Goal: Information Seeking & Learning: Check status

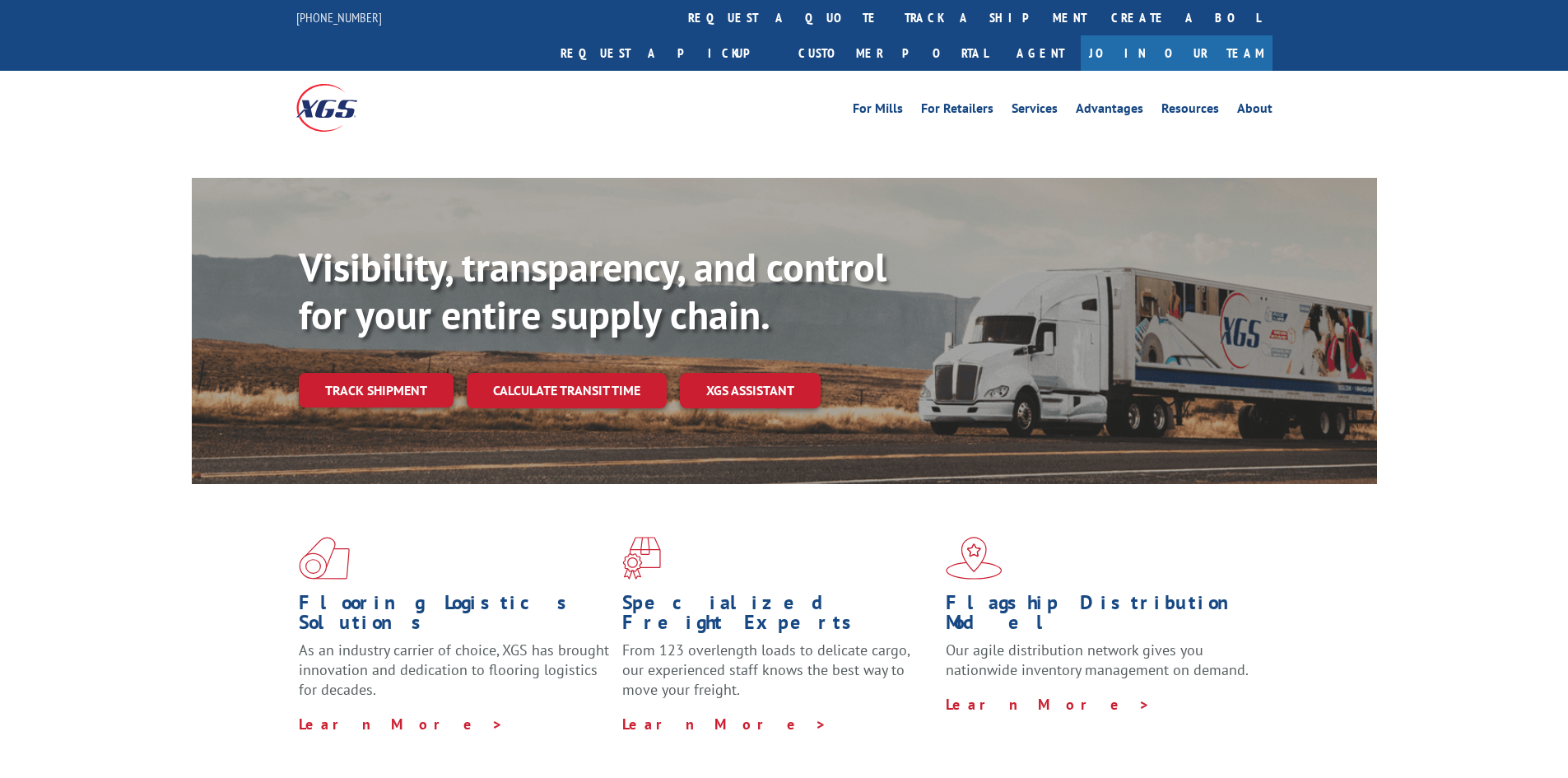
click at [404, 373] on link "Track shipment" at bounding box center [376, 390] width 155 height 34
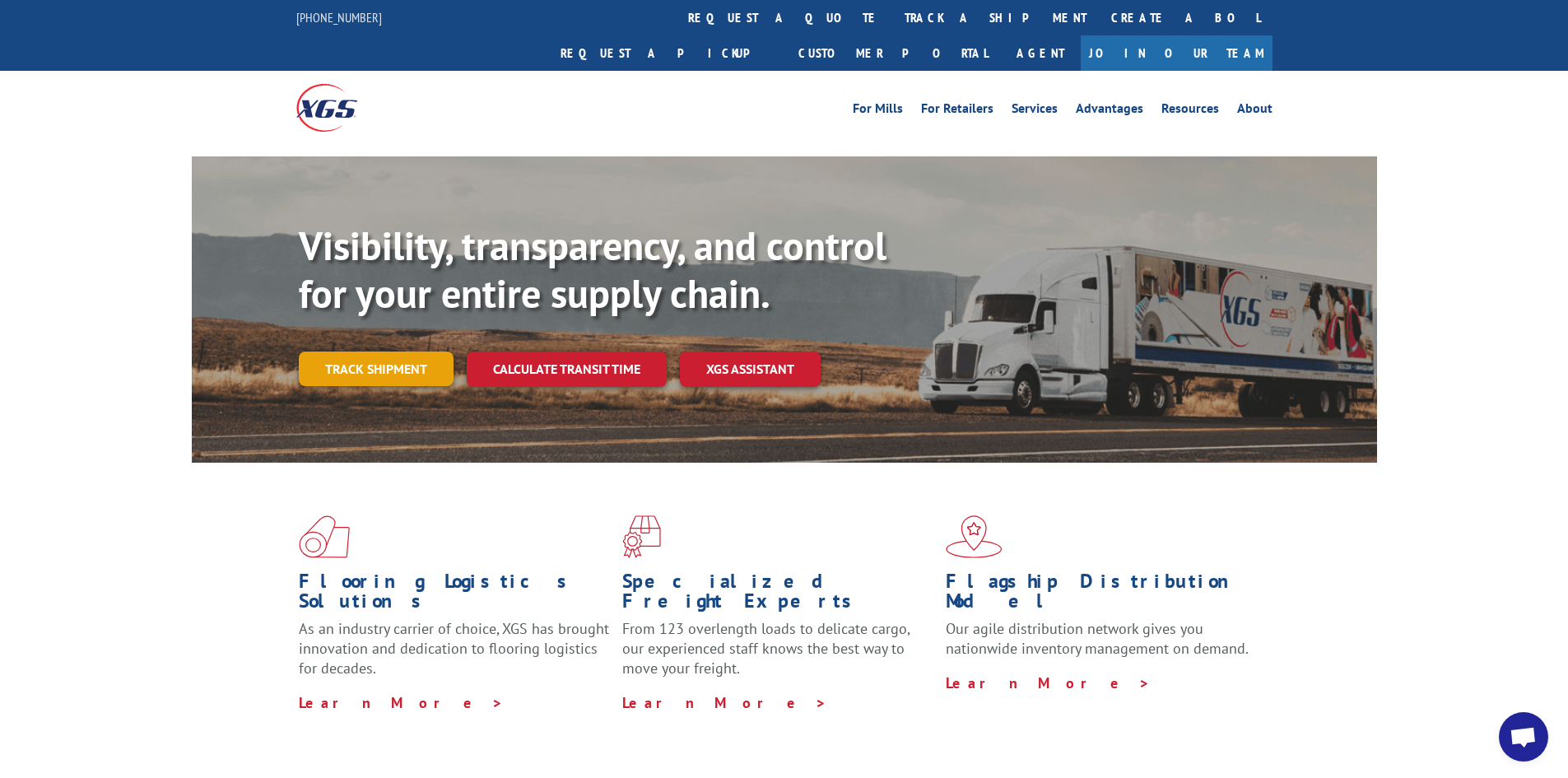
click at [361, 351] on link "Track shipment" at bounding box center [376, 368] width 155 height 34
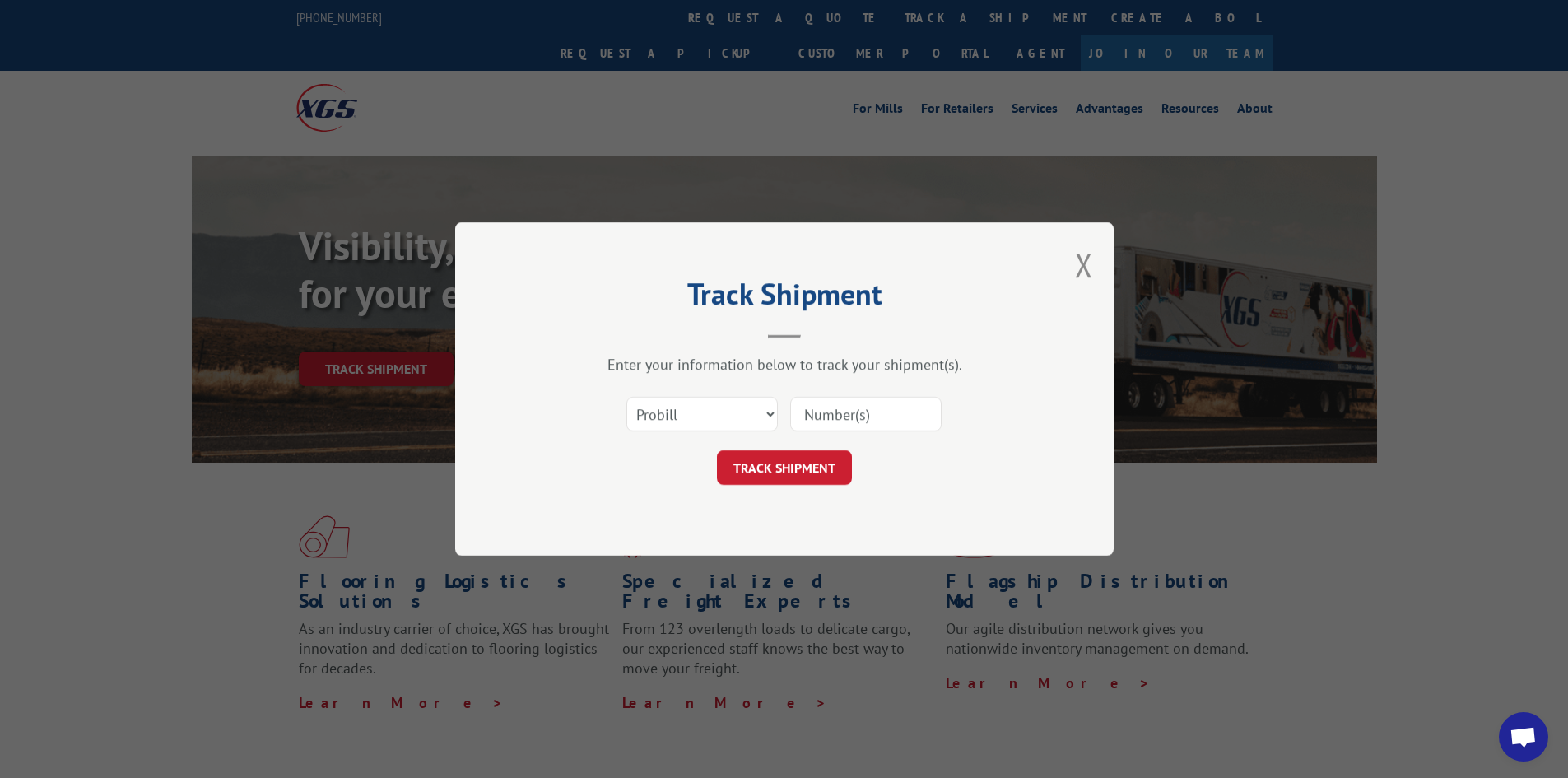
click at [847, 409] on input at bounding box center [866, 414] width 151 height 34
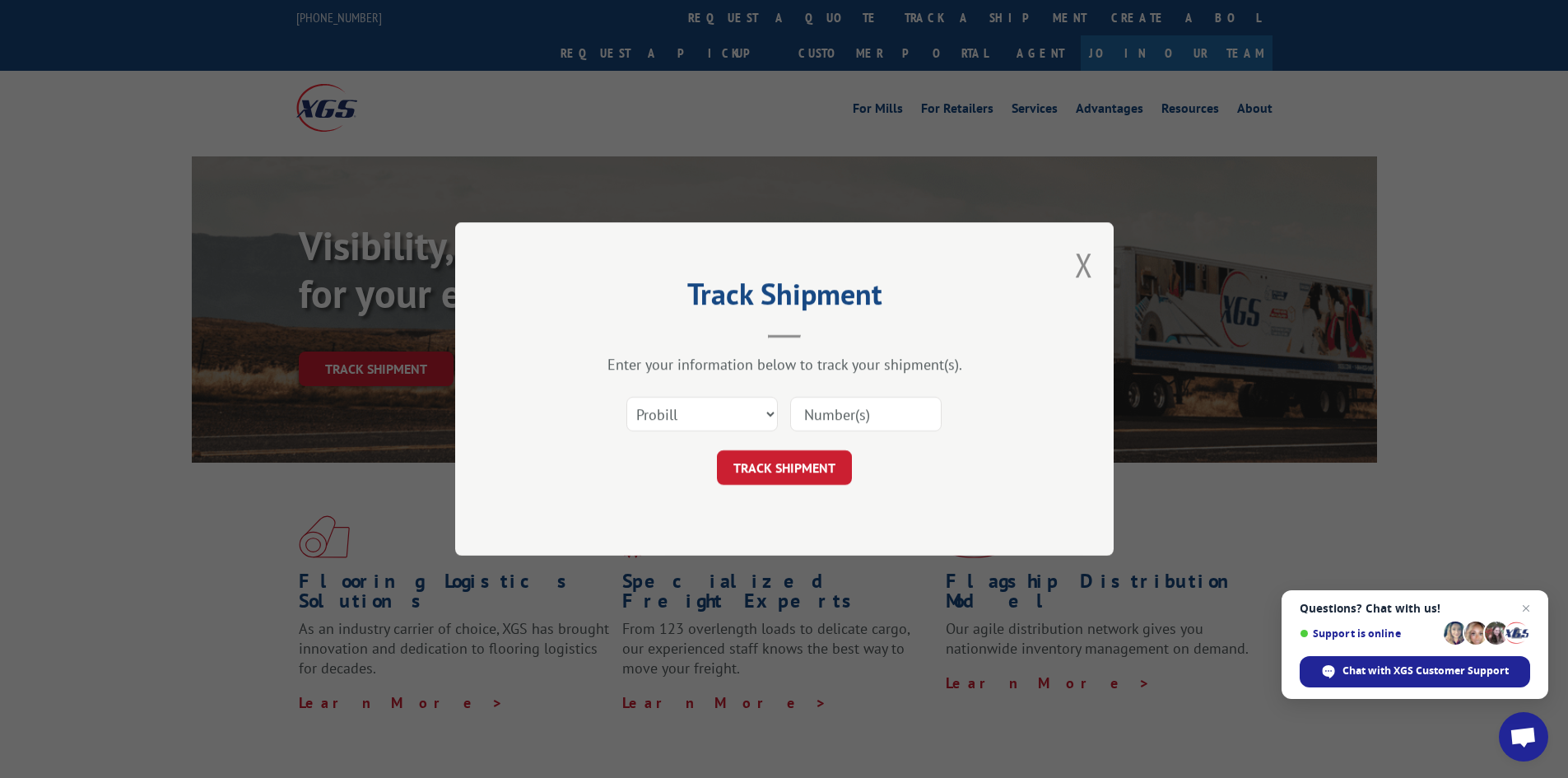
paste input "17235523"
type input "17235523"
click at [794, 463] on button "TRACK SHIPMENT" at bounding box center [784, 467] width 135 height 34
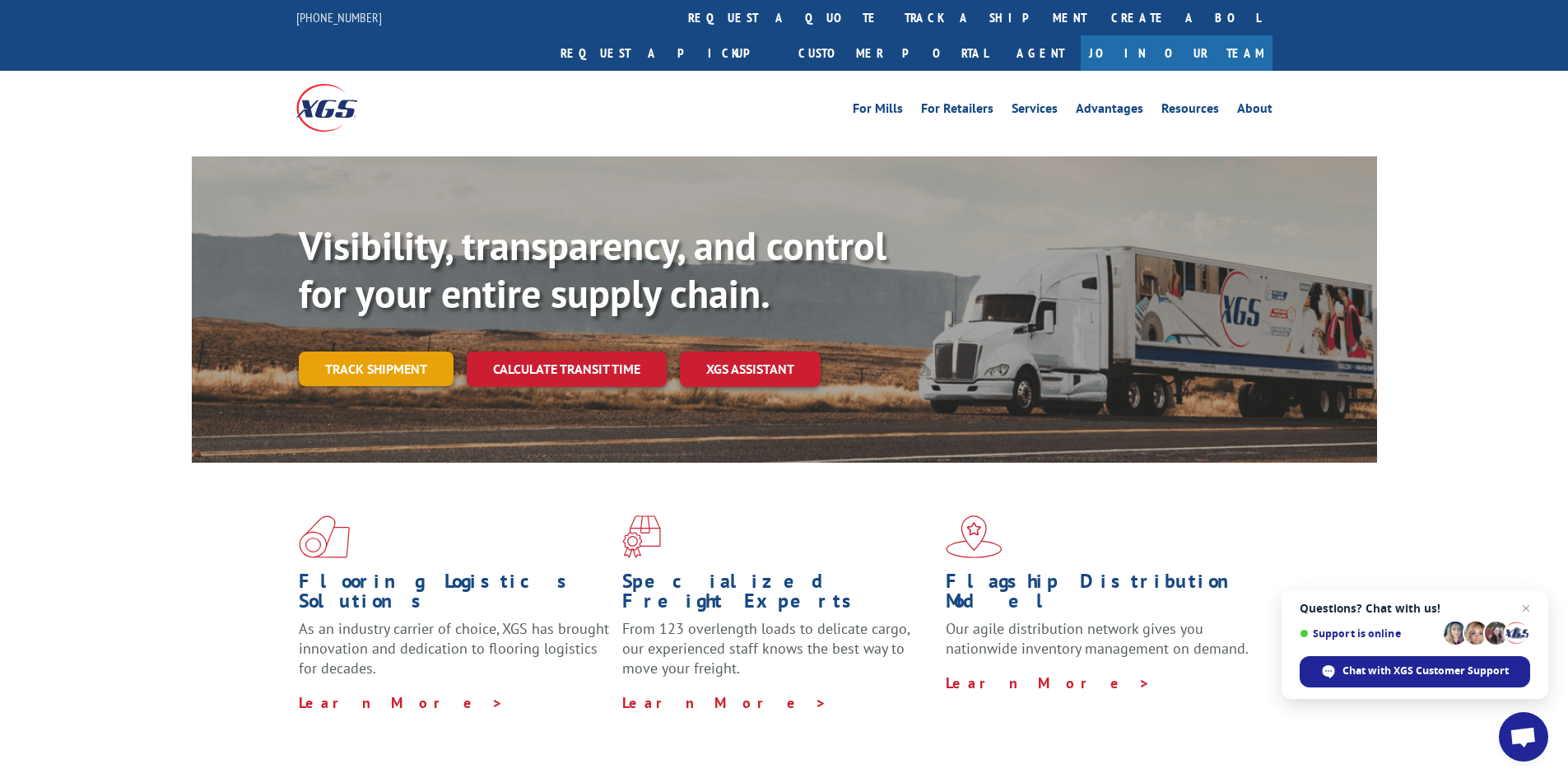
click at [374, 351] on link "Track shipment" at bounding box center [376, 368] width 155 height 34
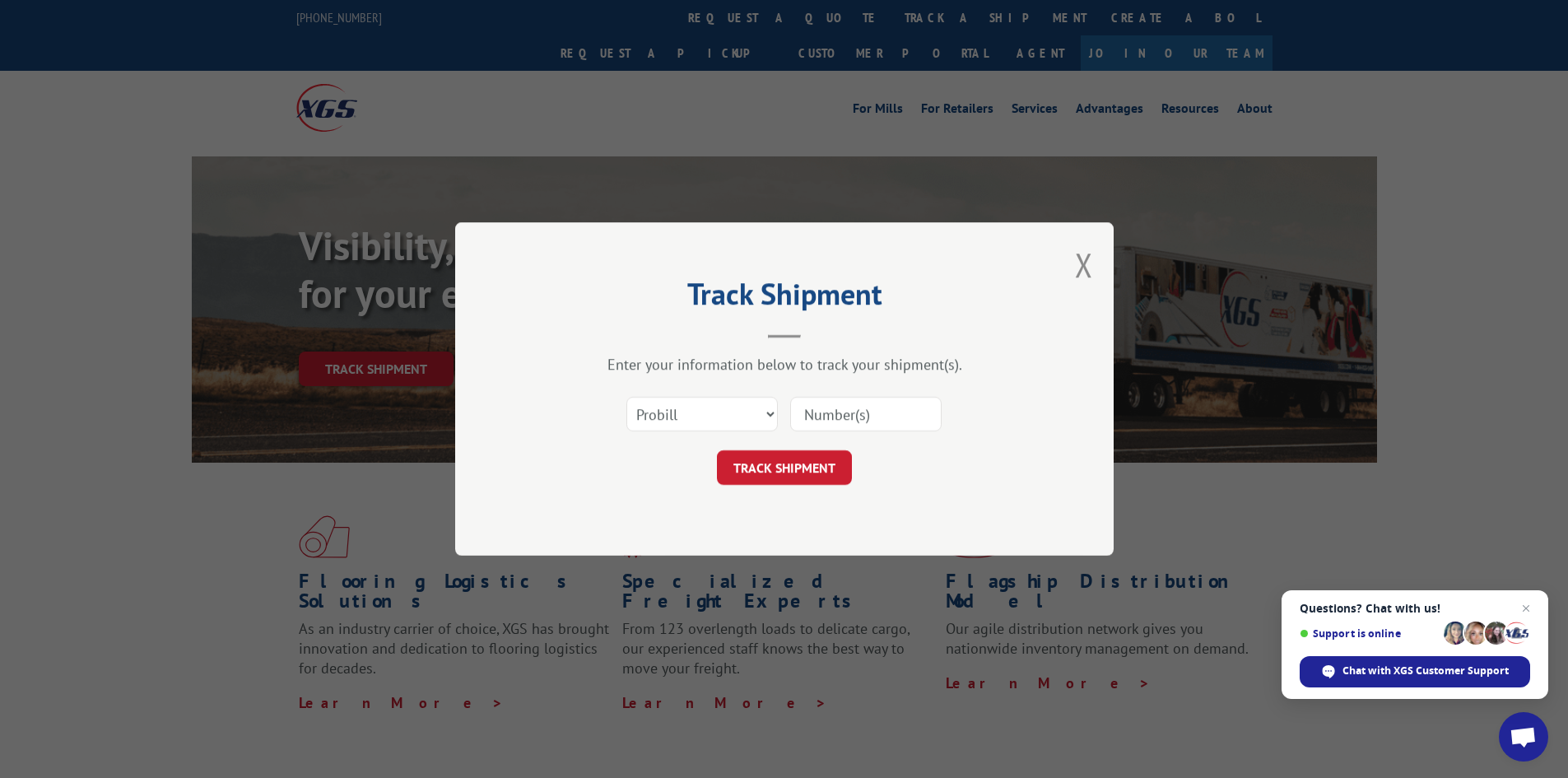
click at [867, 433] on div at bounding box center [866, 414] width 151 height 38
click at [864, 417] on input at bounding box center [866, 414] width 151 height 34
paste input "17594978"
type input "17594978"
click at [811, 460] on button "TRACK SHIPMENT" at bounding box center [784, 467] width 135 height 34
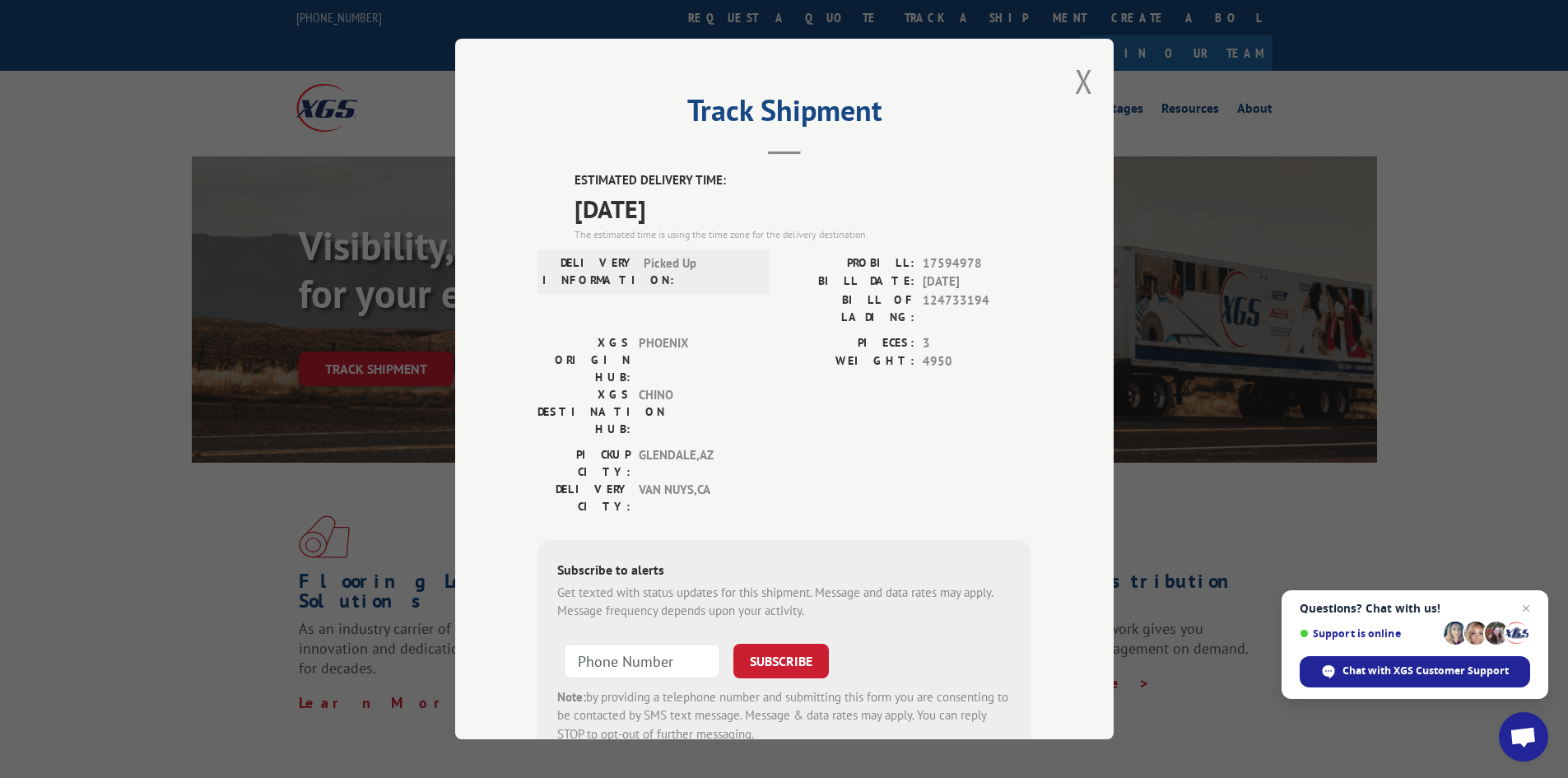
click at [151, 199] on div "Track Shipment ESTIMATED DELIVERY TIME: 09/05/2025 The estimated time is using …" at bounding box center [784, 389] width 1568 height 778
click at [1075, 79] on button "Close modal" at bounding box center [1083, 81] width 18 height 44
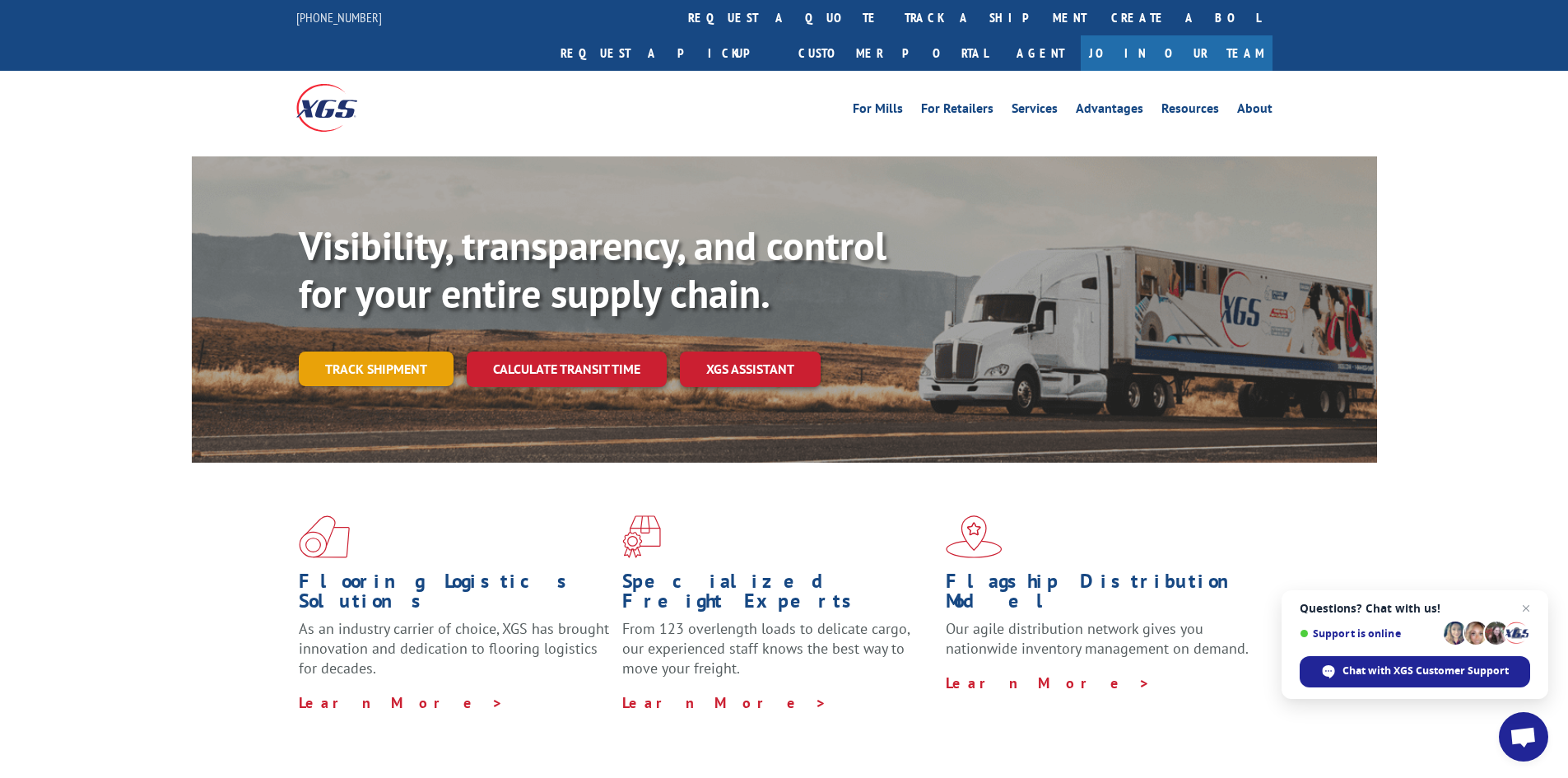
click at [381, 351] on link "Track shipment" at bounding box center [376, 368] width 155 height 34
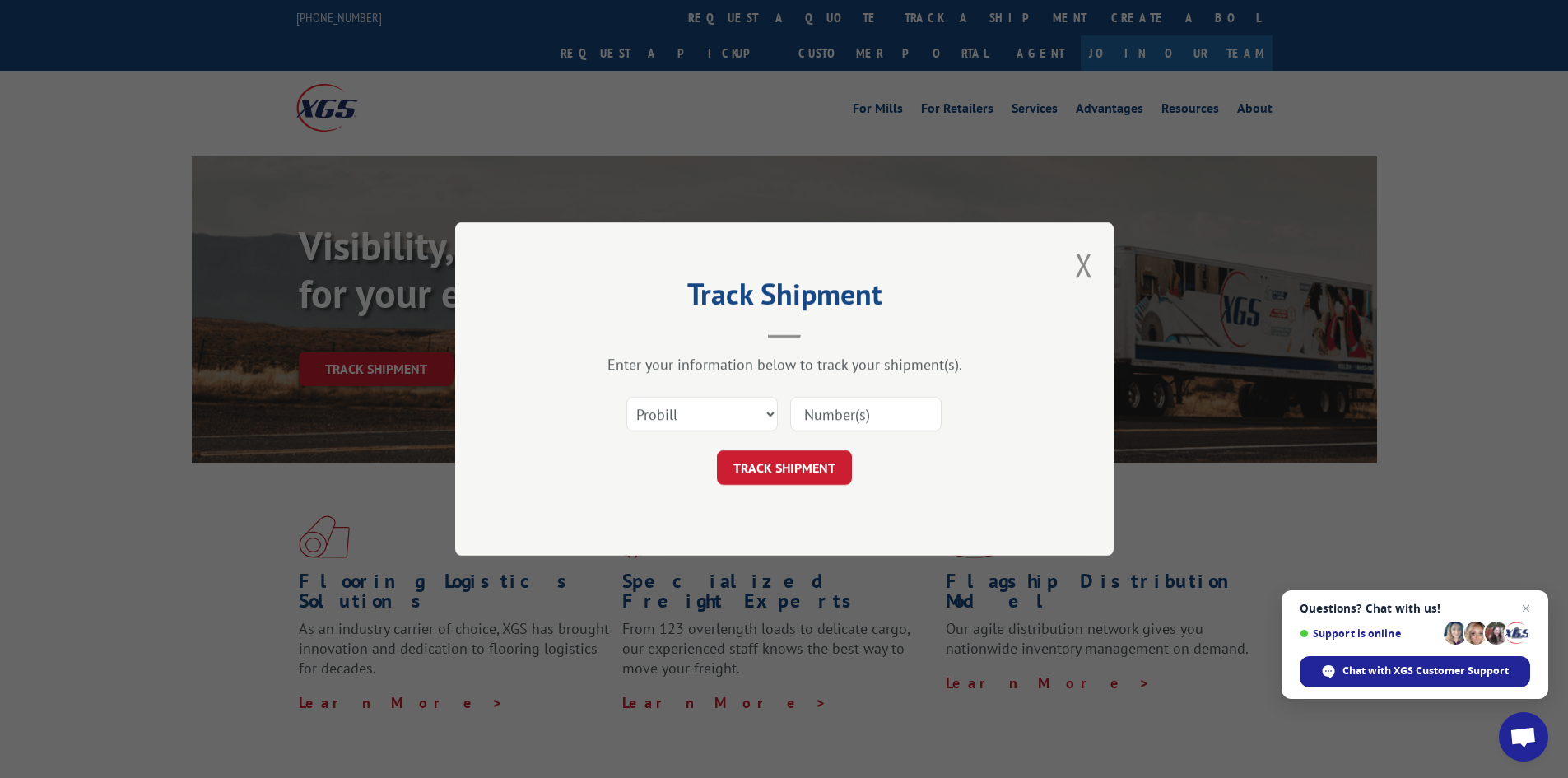
click at [905, 418] on input at bounding box center [866, 414] width 151 height 34
paste input "17594968"
type input "17594968"
click at [802, 462] on button "TRACK SHIPMENT" at bounding box center [784, 467] width 135 height 34
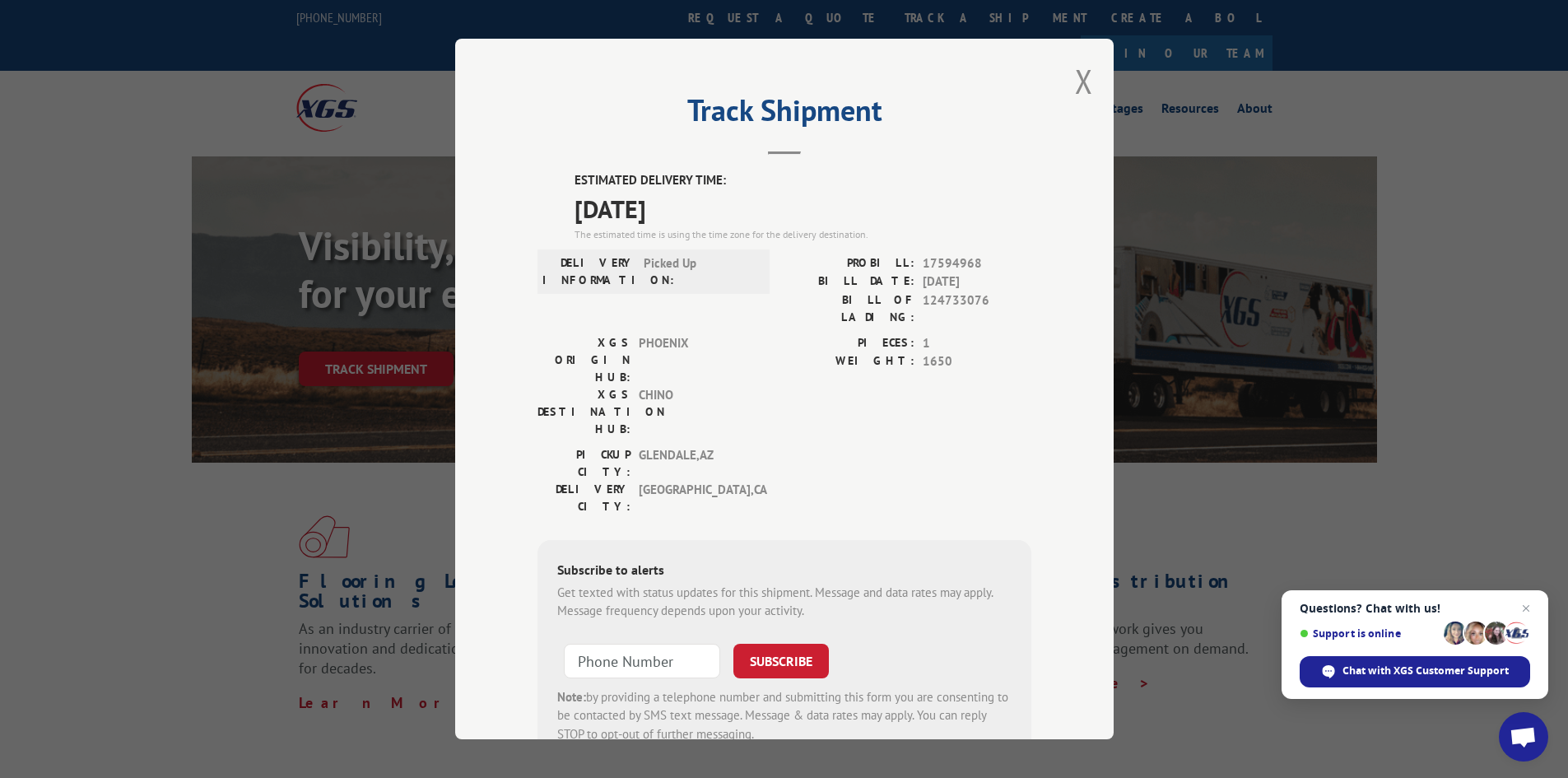
click at [1451, 419] on div "Track Shipment ESTIMATED DELIVERY TIME: 09/05/2025 The estimated time is using …" at bounding box center [784, 389] width 1568 height 778
